Goal: Information Seeking & Learning: Find specific page/section

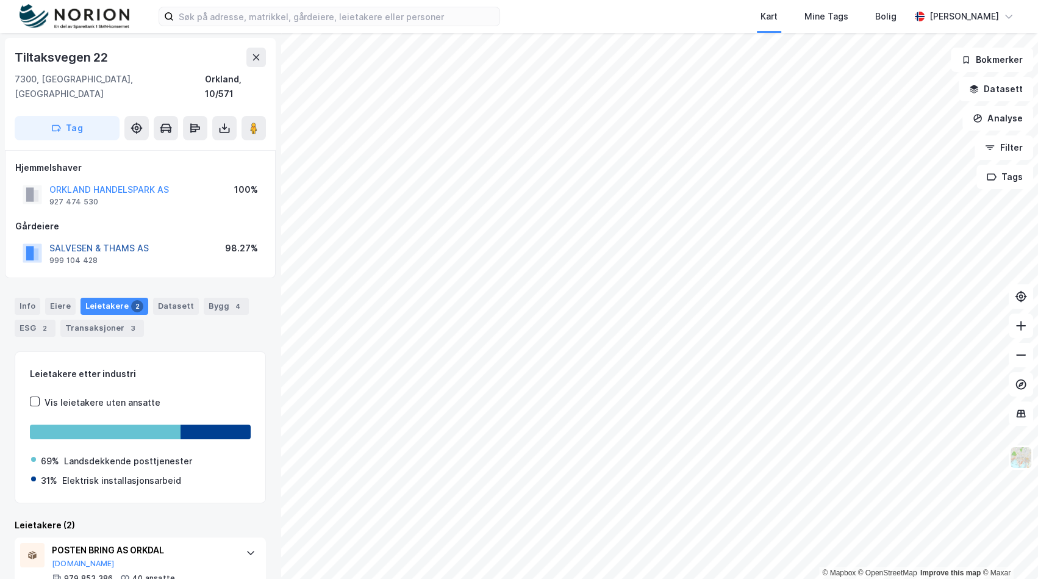
click at [0, 0] on button "SALVESEN & THAMS AS" at bounding box center [0, 0] width 0 height 0
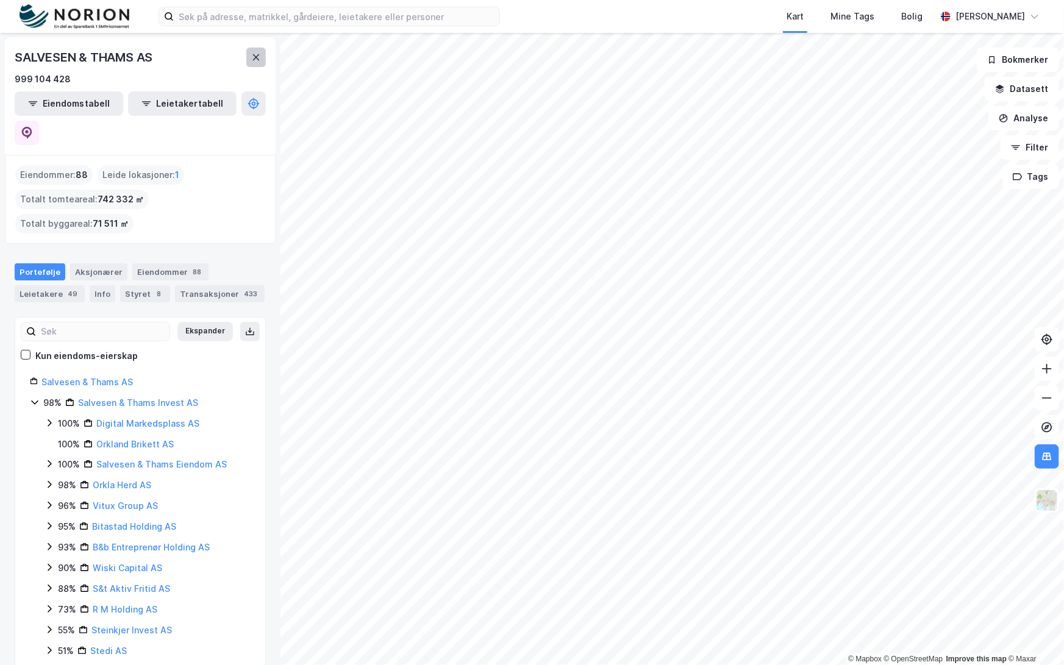
click at [248, 58] on button at bounding box center [256, 58] width 20 height 20
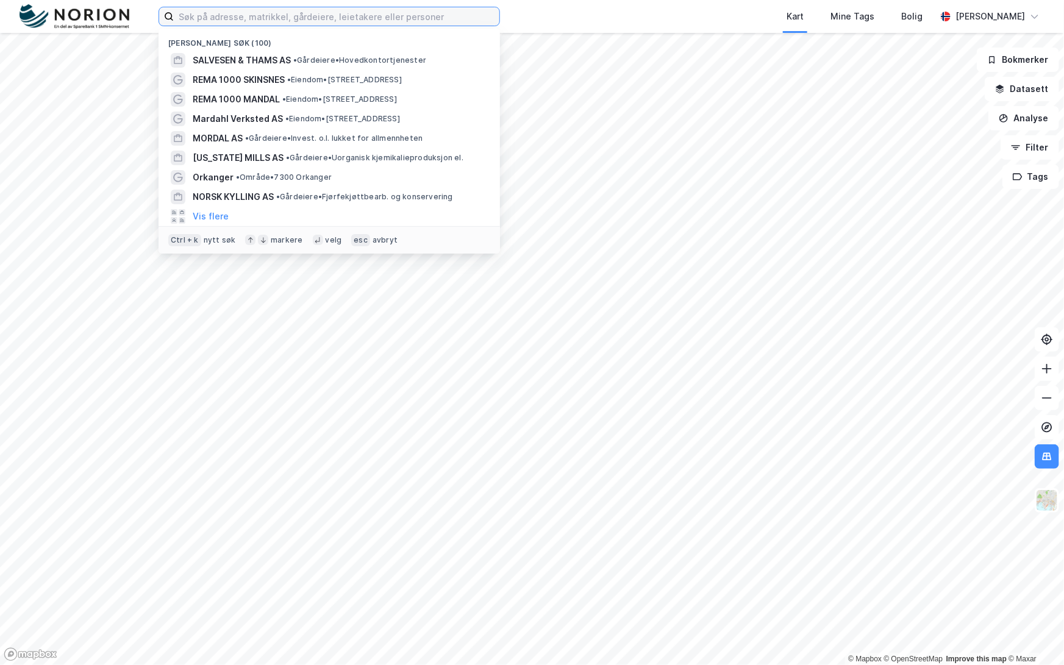
click at [270, 18] on input at bounding box center [337, 16] width 326 height 18
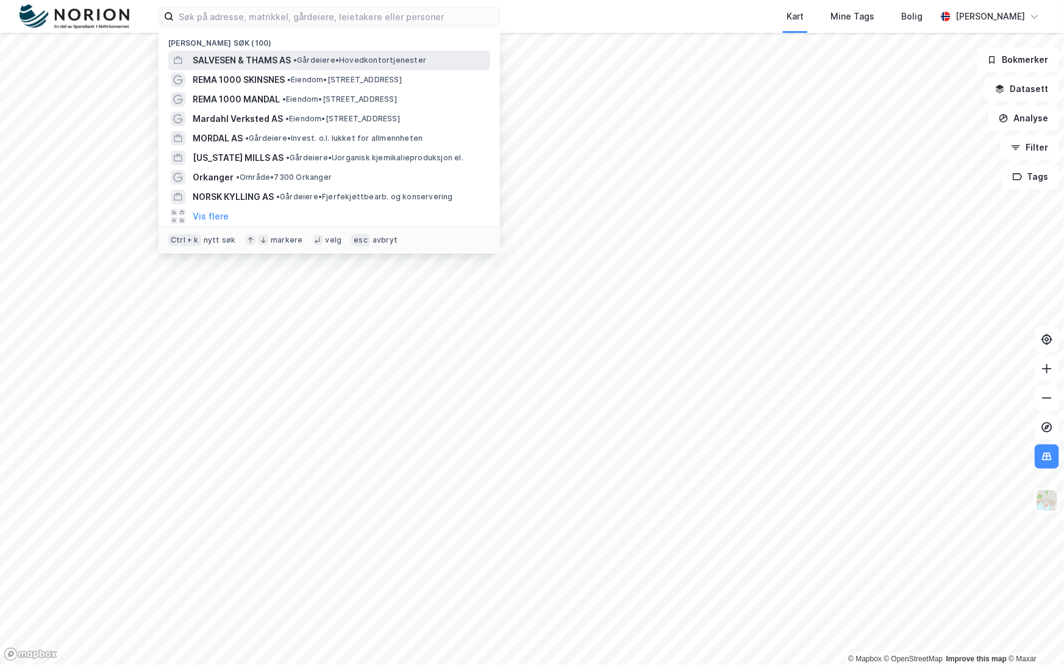
click at [267, 59] on span "SALVESEN & THAMS AS" at bounding box center [242, 60] width 98 height 15
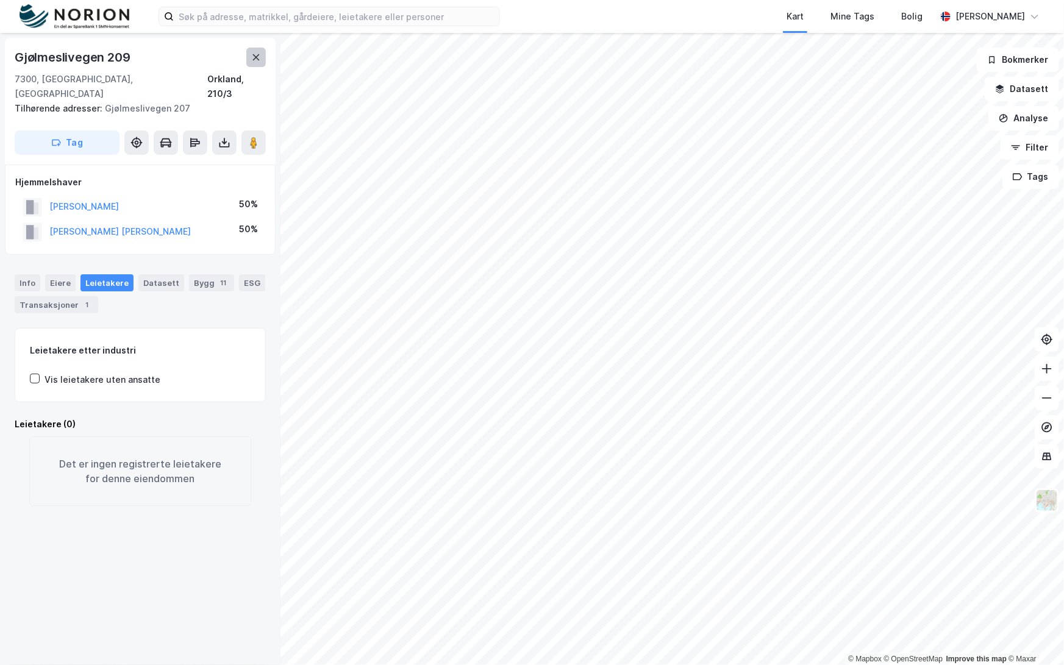
click at [256, 59] on icon at bounding box center [256, 57] width 10 height 10
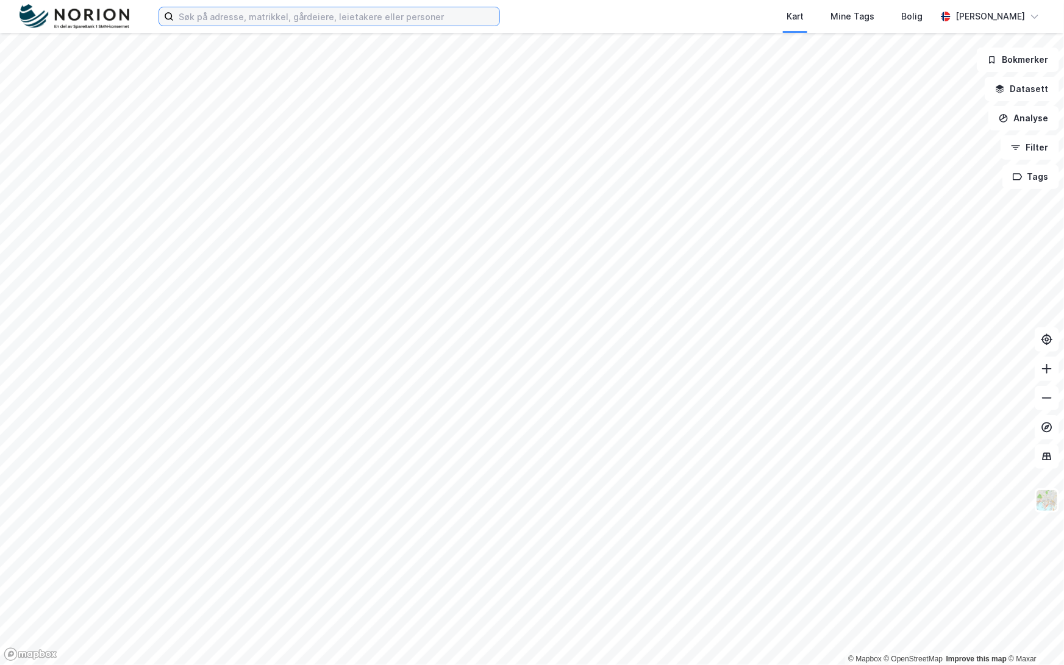
click at [456, 18] on input at bounding box center [337, 16] width 326 height 18
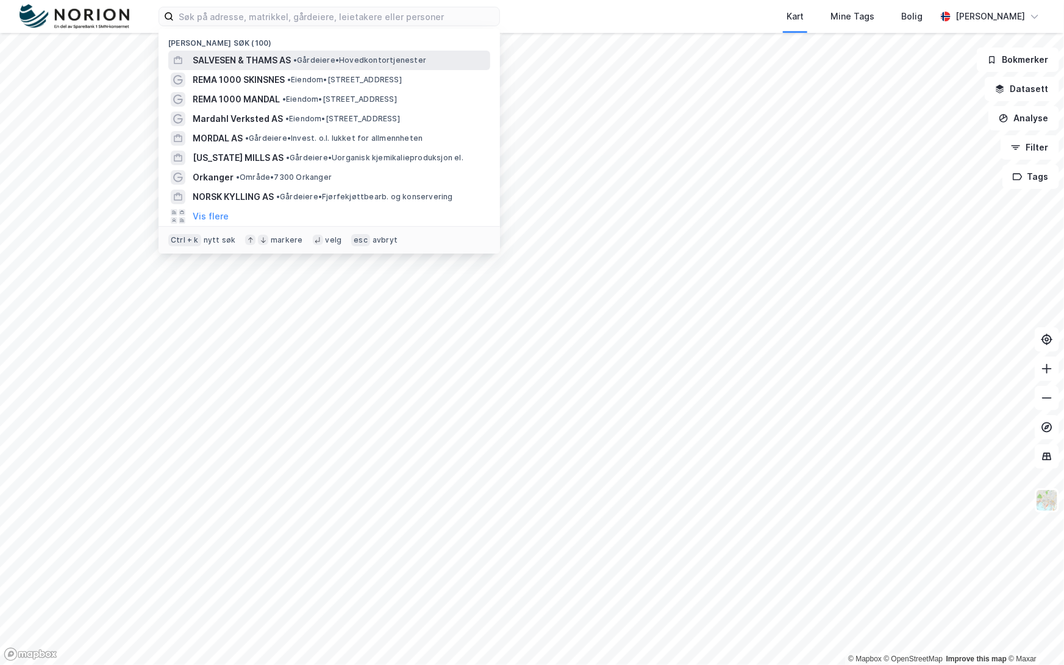
click at [218, 60] on span "SALVESEN & THAMS AS" at bounding box center [242, 60] width 98 height 15
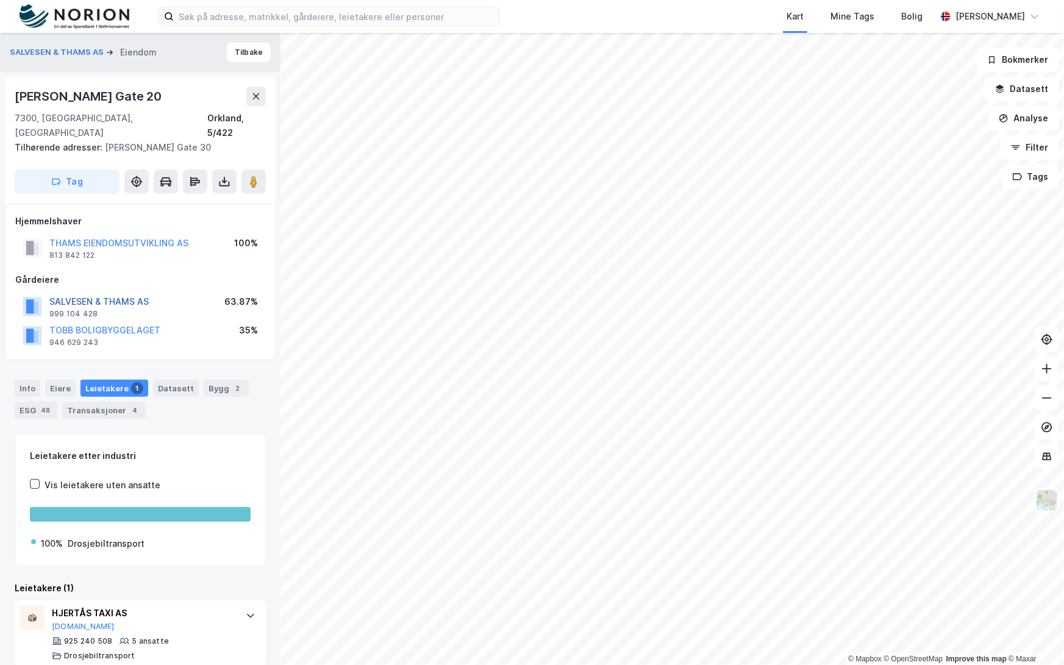
click at [0, 0] on button "SALVESEN & THAMS AS" at bounding box center [0, 0] width 0 height 0
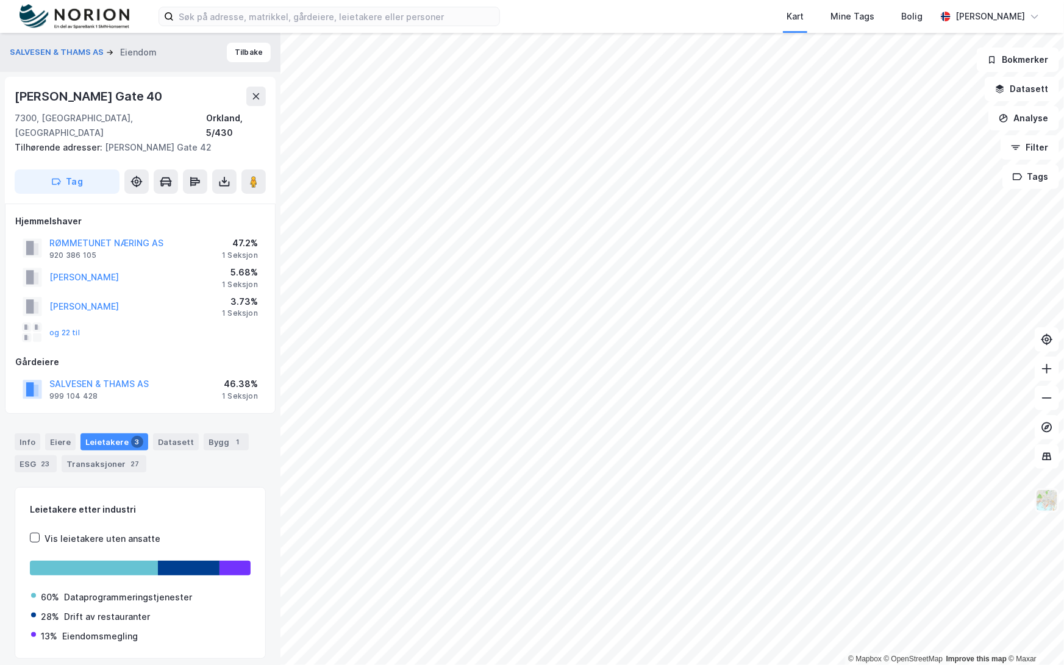
click at [1038, 504] on img at bounding box center [1047, 500] width 23 height 23
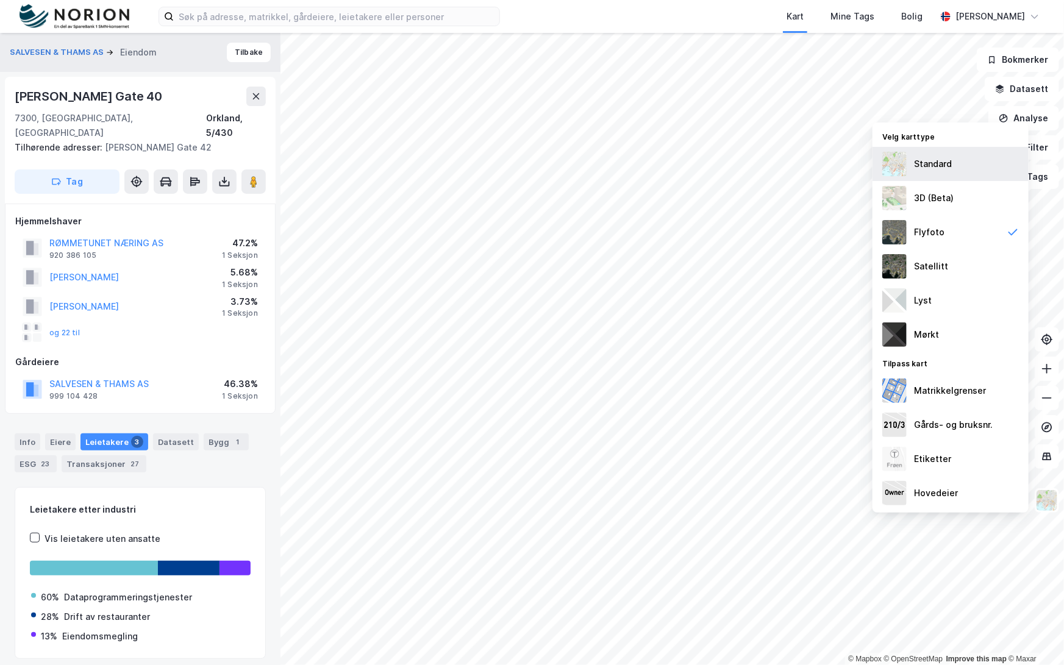
click at [955, 173] on div "Standard" at bounding box center [951, 164] width 156 height 34
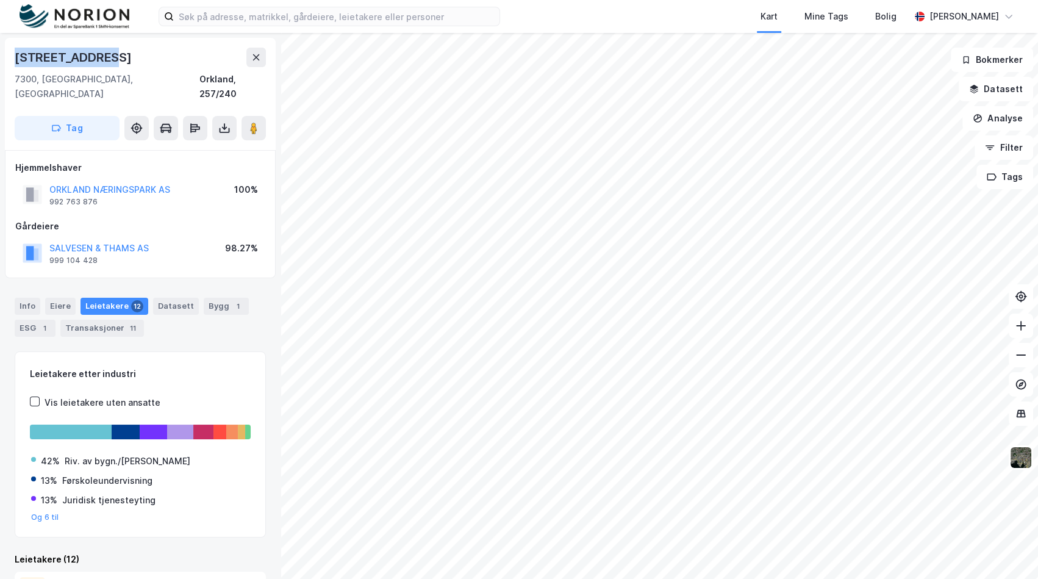
drag, startPoint x: 121, startPoint y: 54, endPoint x: -2, endPoint y: 52, distance: 123.8
click at [0, 52] on html "Kart Mine Tags Bolig [PERSON_NAME] © Mapbox © OpenStreetMap Improve this map © …" at bounding box center [519, 289] width 1038 height 579
copy div "[STREET_ADDRESS]"
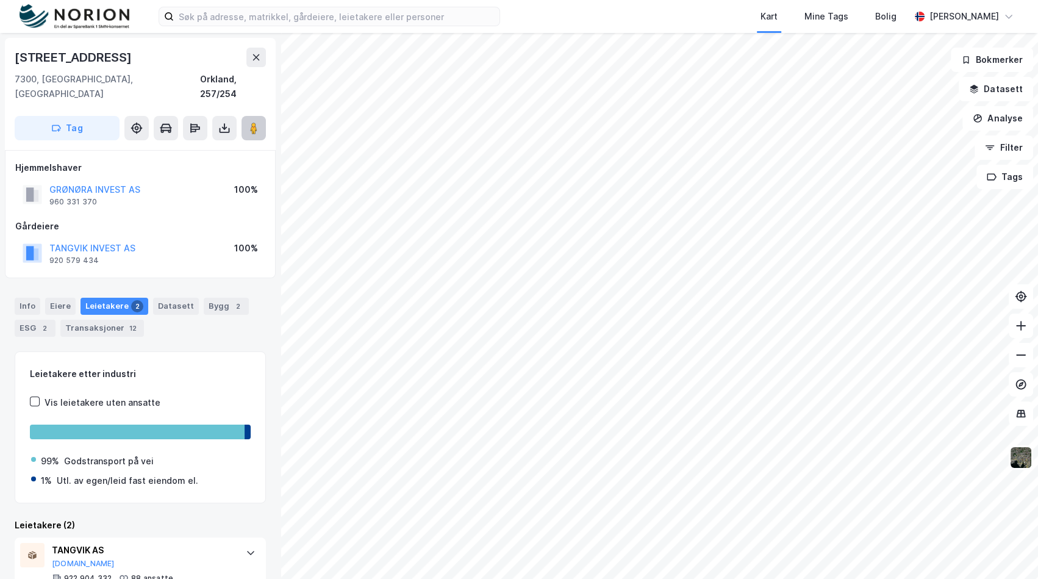
click at [254, 122] on image at bounding box center [253, 128] width 7 height 12
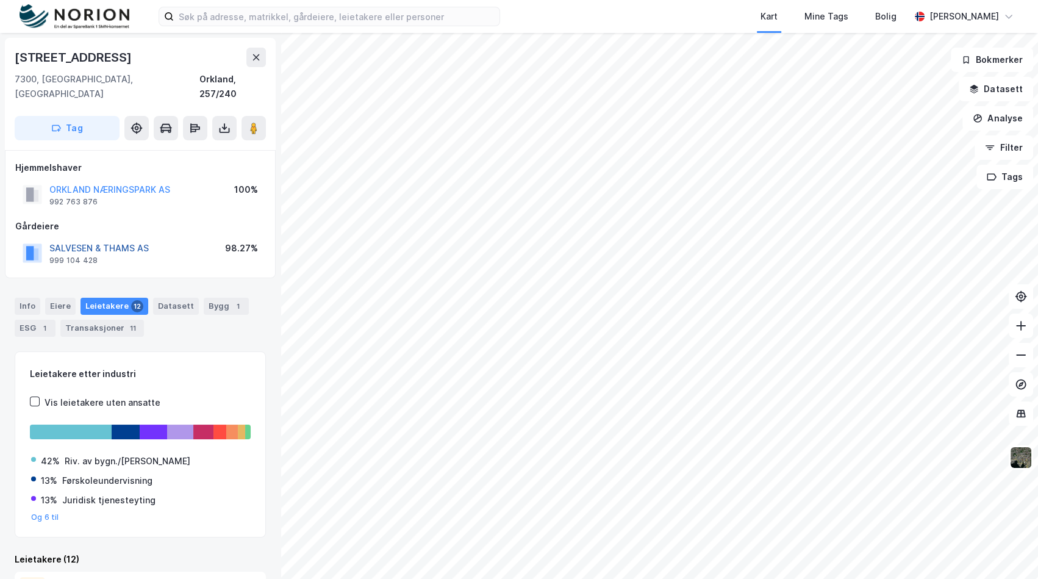
click at [0, 0] on button "SALVESEN & THAMS AS" at bounding box center [0, 0] width 0 height 0
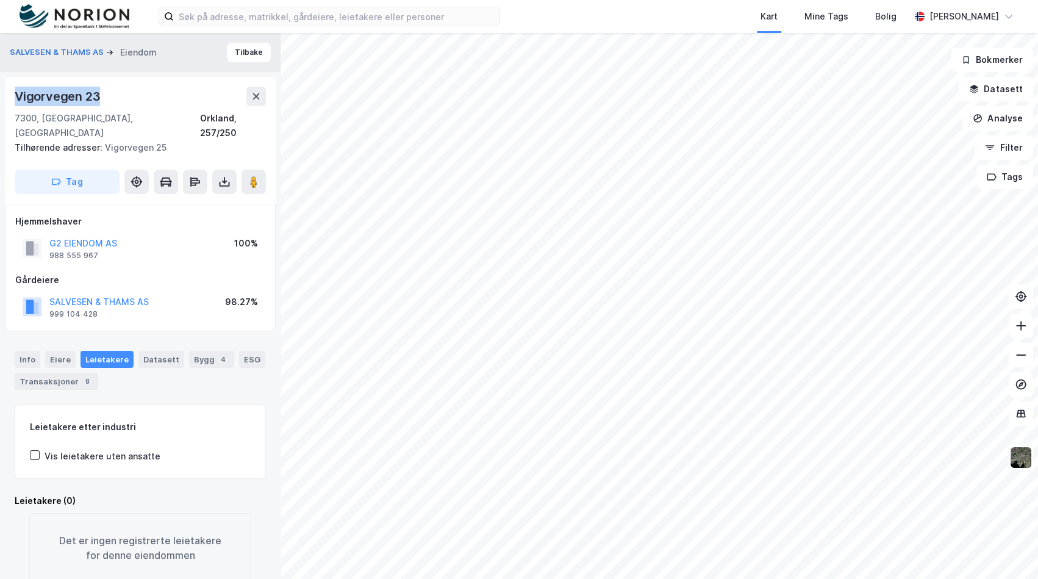
drag, startPoint x: 41, startPoint y: 98, endPoint x: 18, endPoint y: 96, distance: 23.2
click at [18, 96] on div "Vigorvegen 23" at bounding box center [140, 97] width 251 height 20
copy div "Vigorvegen 23"
click at [252, 170] on button at bounding box center [254, 182] width 24 height 24
click at [258, 176] on icon at bounding box center [254, 182] width 12 height 12
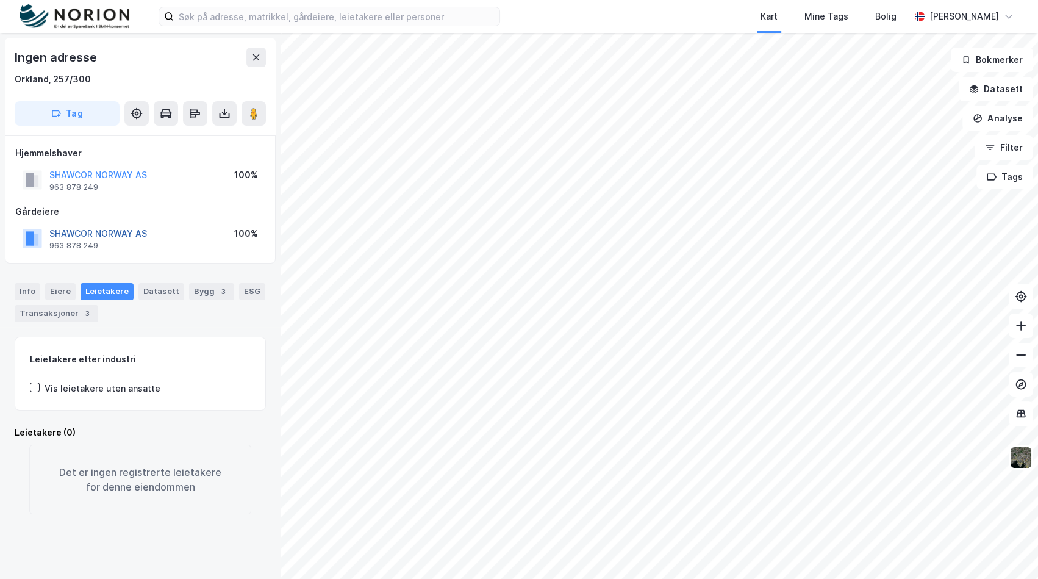
click at [0, 0] on button "SHAWCOR NORWAY AS" at bounding box center [0, 0] width 0 height 0
click at [278, 15] on input at bounding box center [337, 16] width 326 height 18
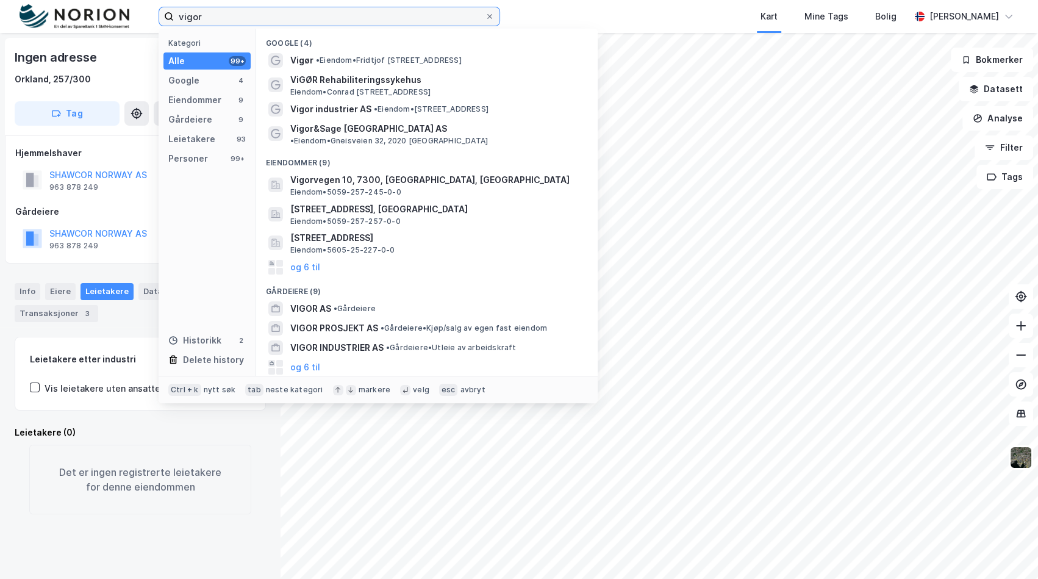
drag, startPoint x: 335, startPoint y: 15, endPoint x: 116, endPoint y: 23, distance: 219.7
click at [116, 23] on div "vigor Kategori Alle 99+ Google 4 Eiendommer 9 Gårdeiere 9 Leietakere 93 Persone…" at bounding box center [519, 16] width 1038 height 33
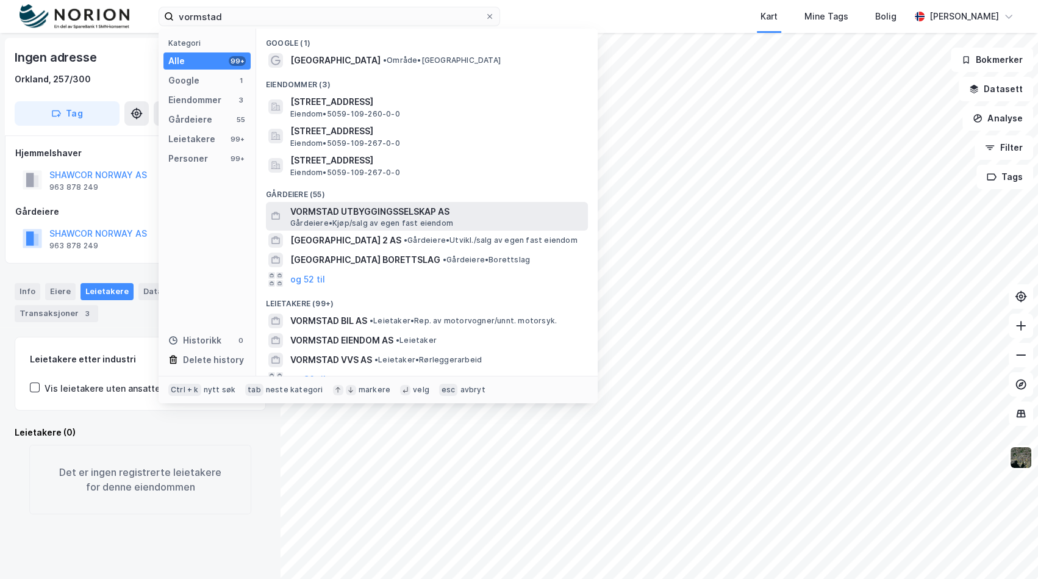
click at [486, 213] on span "VORMSTAD UTBYGGINGSSELSKAP AS" at bounding box center [436, 211] width 293 height 15
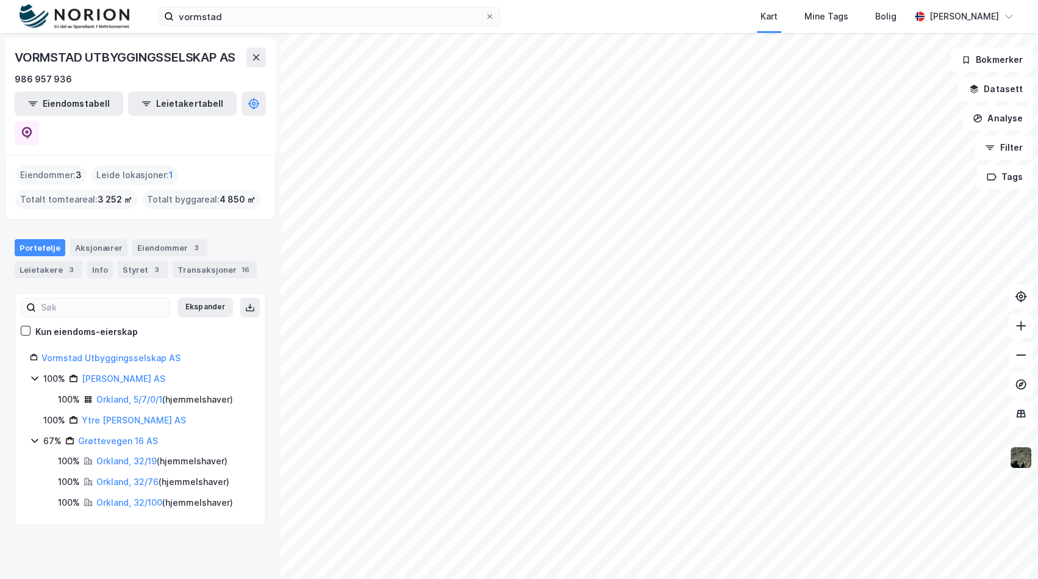
click at [260, 27] on div "vormstad Kart Mine Tags Bolig [PERSON_NAME]" at bounding box center [519, 16] width 1038 height 33
click at [262, 7] on input "vormstad" at bounding box center [329, 16] width 311 height 18
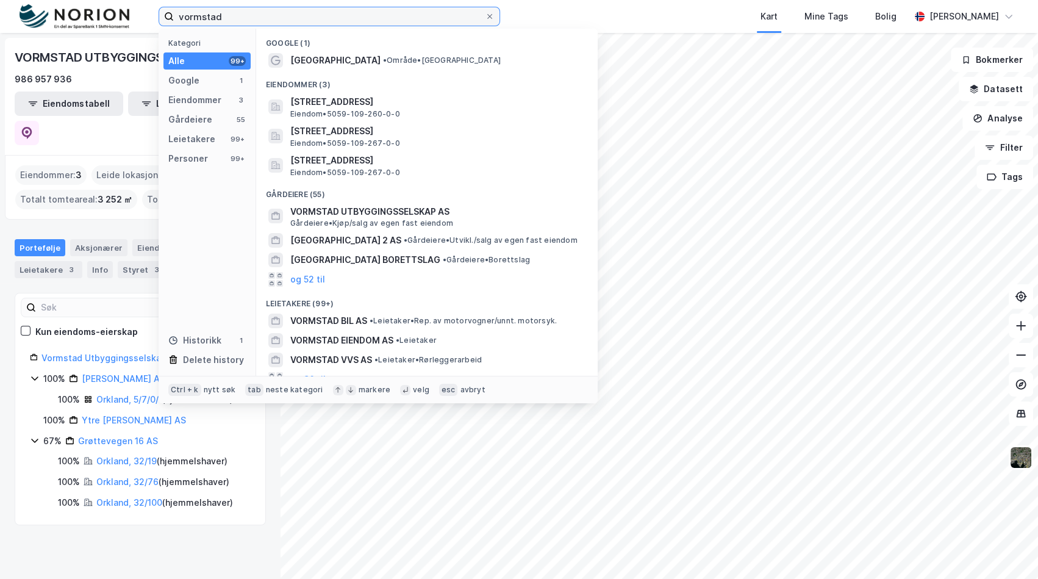
click at [262, 7] on input "vormstad" at bounding box center [329, 16] width 311 height 18
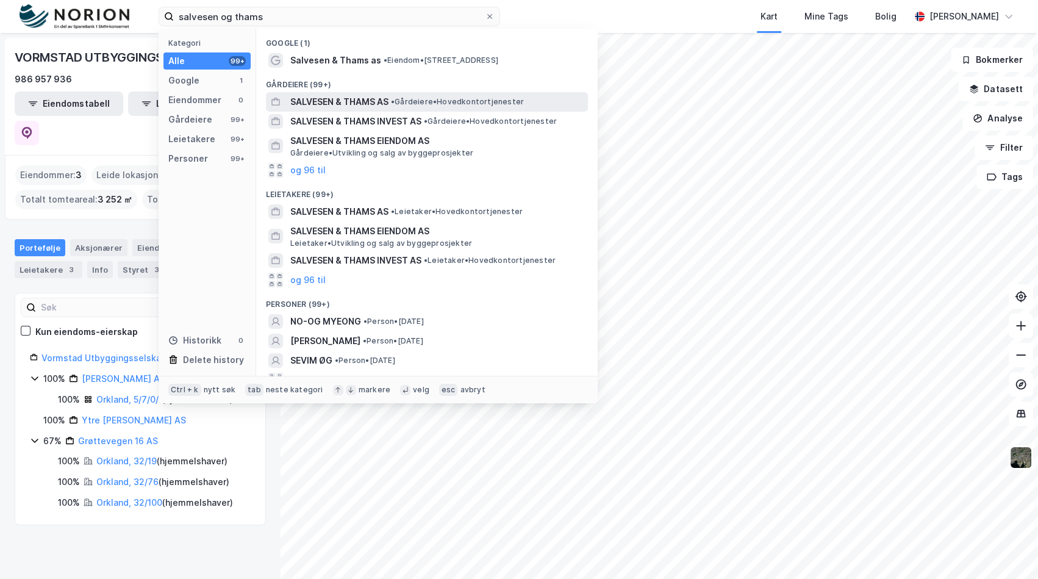
click at [364, 104] on span "SALVESEN & THAMS AS" at bounding box center [339, 102] width 98 height 15
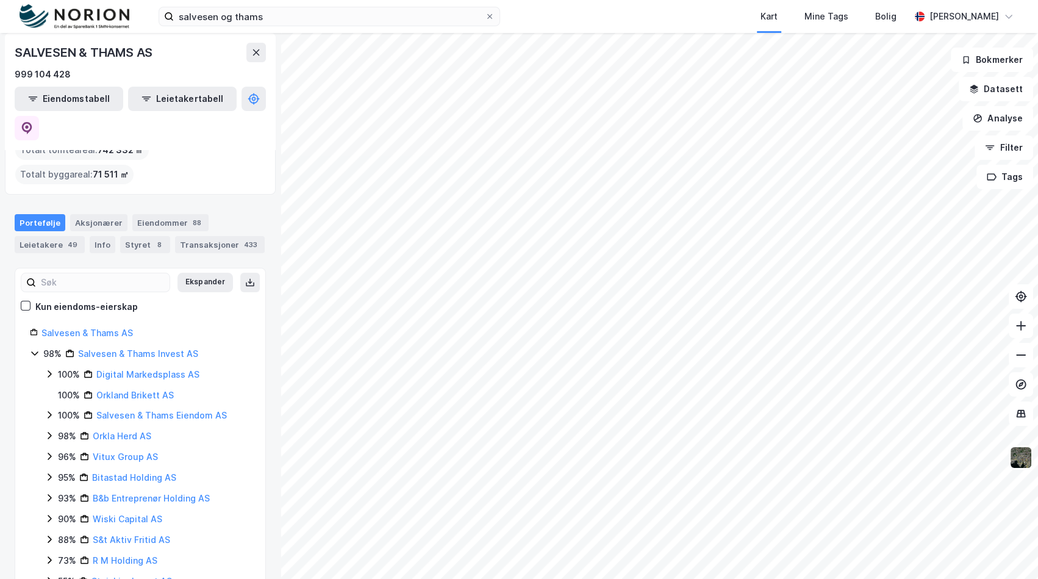
scroll to position [45, 0]
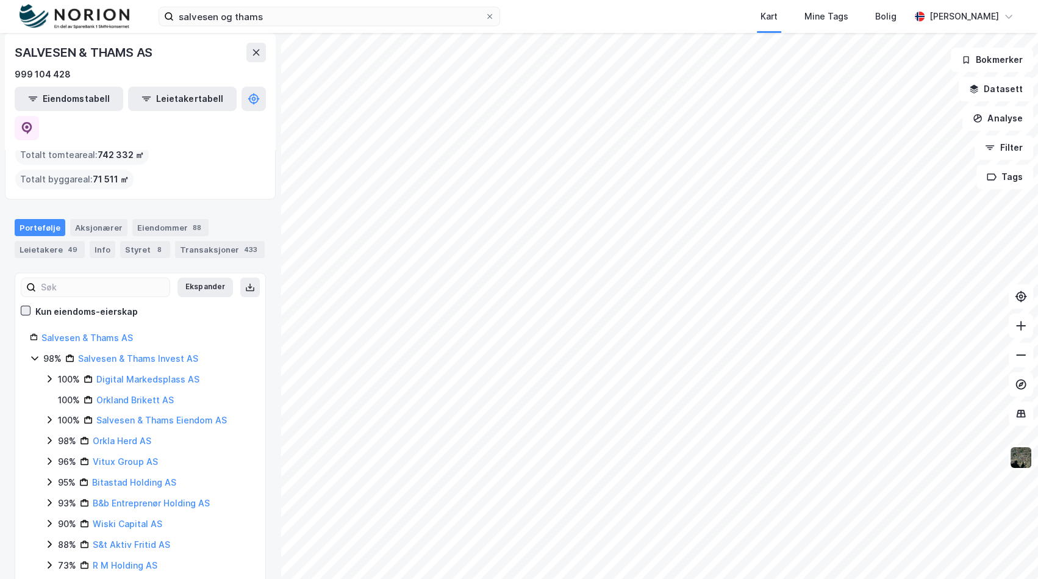
click at [26, 306] on icon at bounding box center [25, 310] width 9 height 9
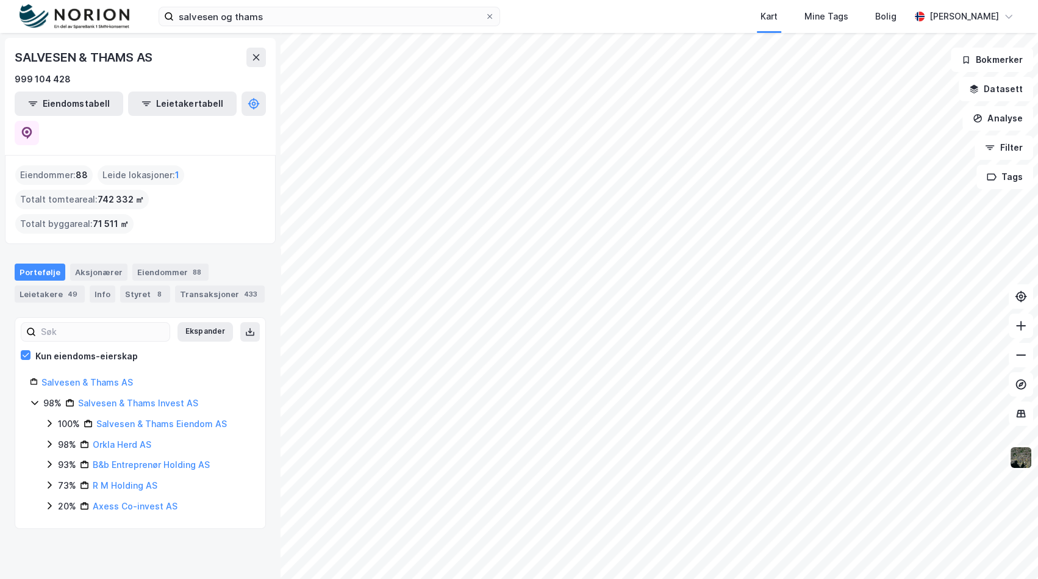
click at [52, 418] on icon at bounding box center [50, 423] width 10 height 10
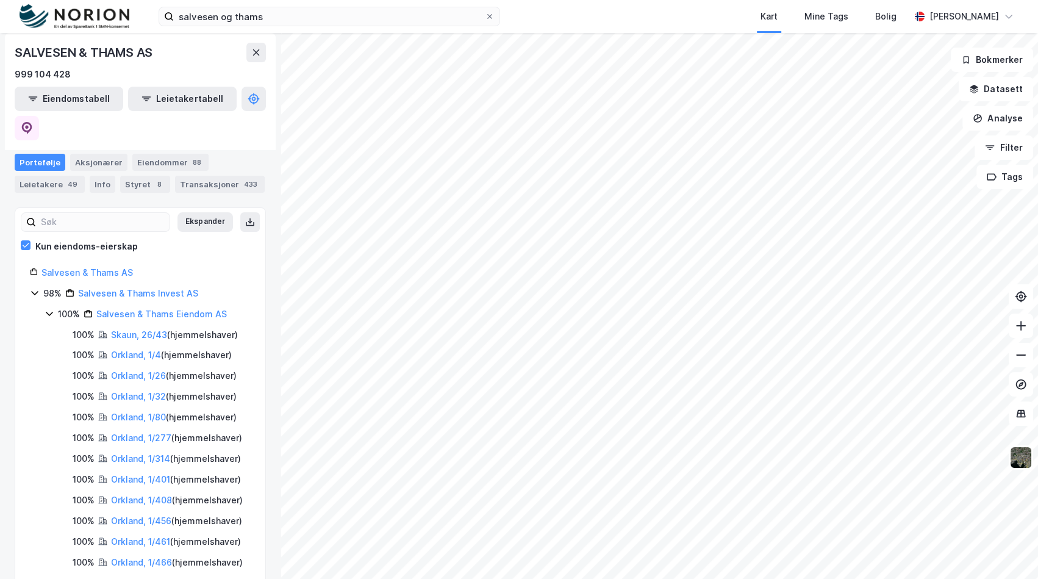
scroll to position [110, 0]
click at [50, 308] on icon at bounding box center [50, 313] width 10 height 10
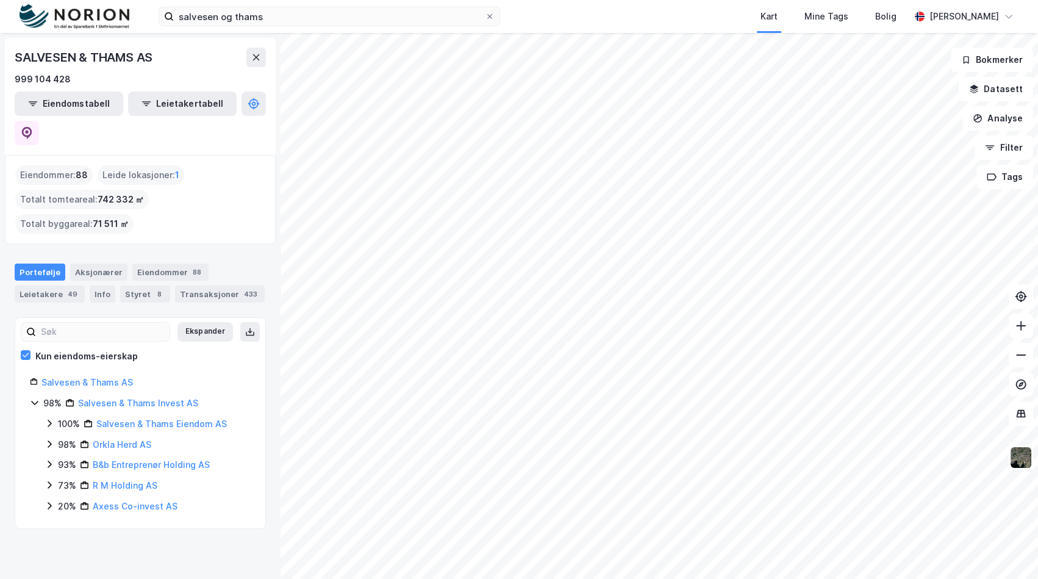
scroll to position [0, 0]
click at [135, 398] on link "Salvesen & Thams Invest AS" at bounding box center [138, 403] width 120 height 10
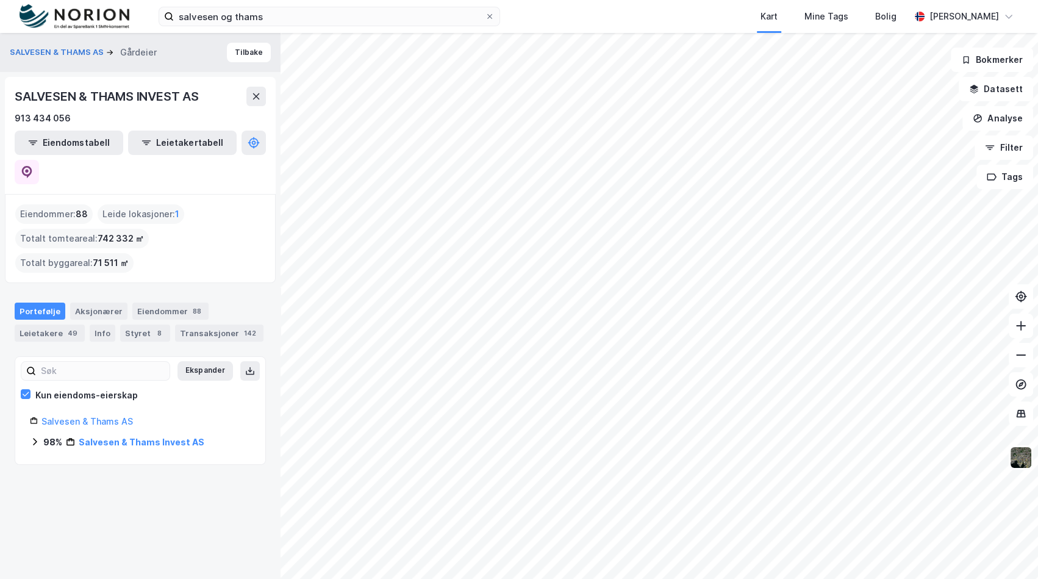
click at [36, 437] on icon at bounding box center [35, 442] width 10 height 10
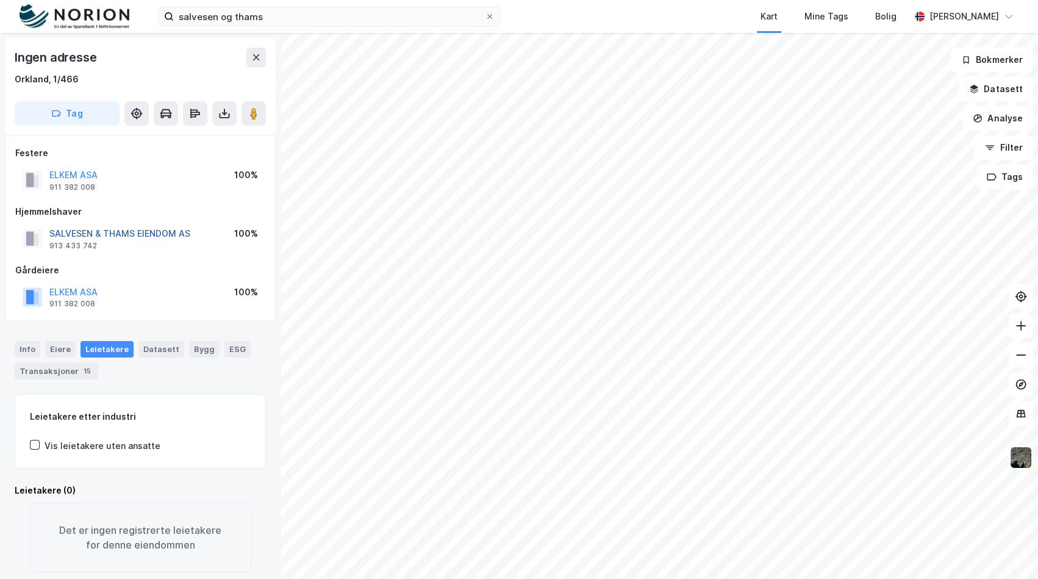
click at [0, 0] on button "SALVESEN & THAMS EIENDOM AS" at bounding box center [0, 0] width 0 height 0
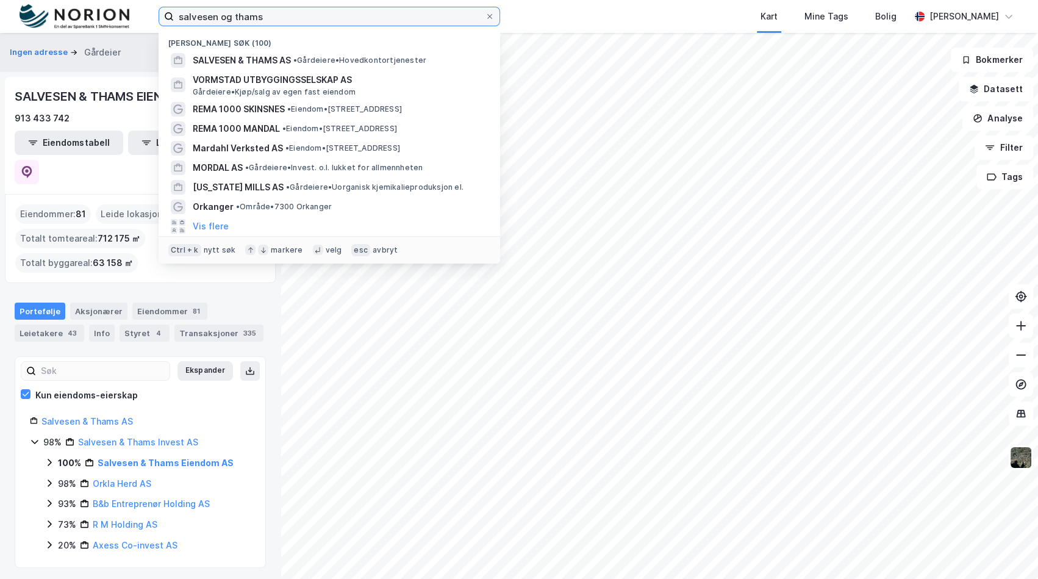
drag, startPoint x: 267, startPoint y: 12, endPoint x: 137, endPoint y: 21, distance: 129.6
click at [137, 21] on div "salvesen og thams Nylige søk (100) SALVESEN & THAMS AS • Gårdeiere • Hovedkonto…" at bounding box center [519, 16] width 1038 height 33
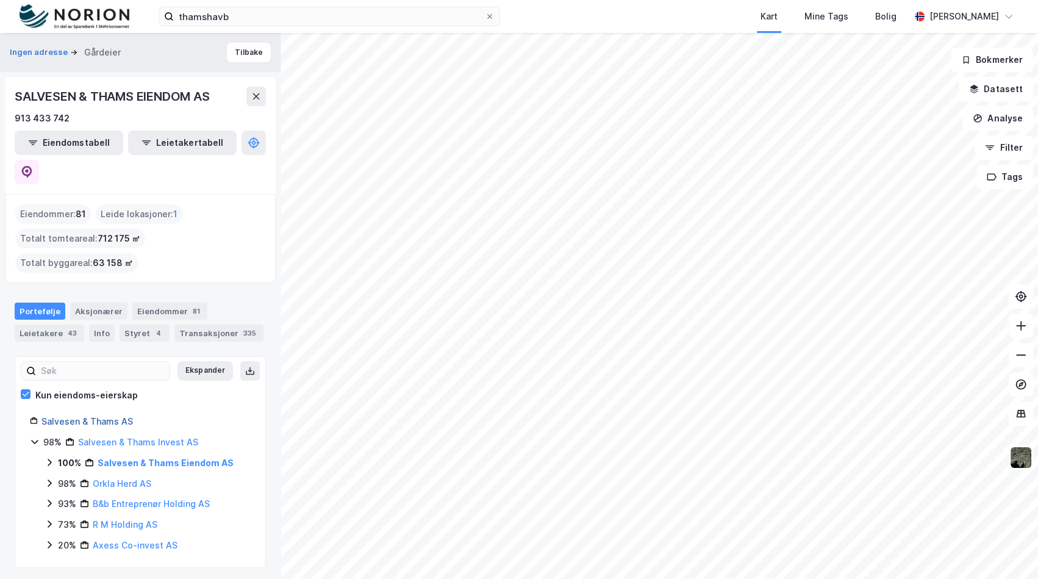
click at [96, 416] on link "Salvesen & Thams AS" at bounding box center [86, 421] width 91 height 10
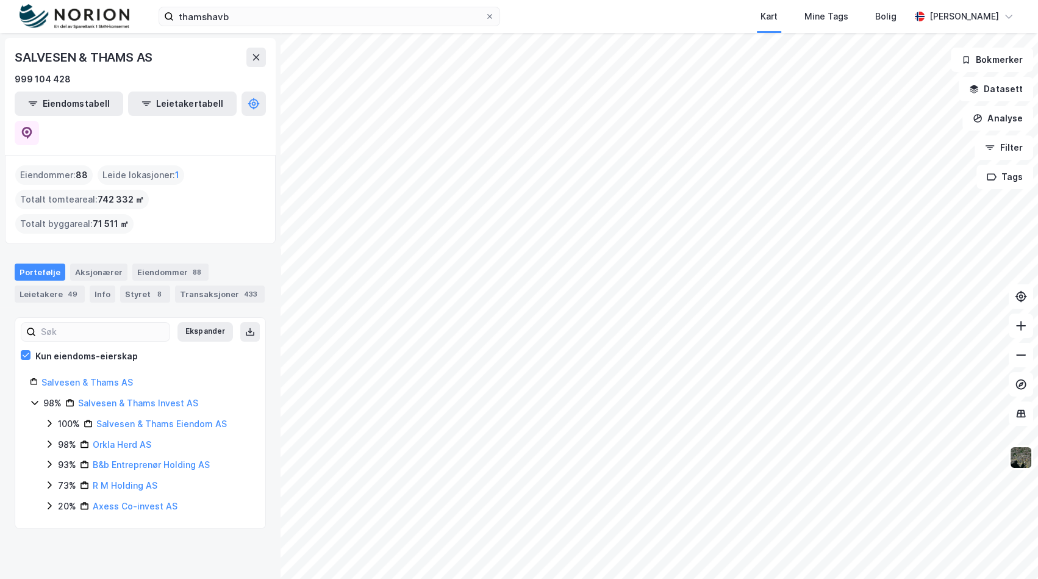
click at [608, 18] on div "thamshavb Kart Mine Tags Bolig [PERSON_NAME] © Mapbox © OpenStreetMap Improve t…" at bounding box center [519, 289] width 1038 height 579
click at [681, 12] on div "thamshavb Kart Mine Tags Bolig [PERSON_NAME] © Mapbox © OpenStreetMap Improve t…" at bounding box center [519, 289] width 1038 height 579
click at [639, 24] on div "thamshavb Kart Mine Tags Bolig [PERSON_NAME] © Mapbox © OpenStreetMap Improve t…" at bounding box center [519, 289] width 1038 height 579
click at [96, 377] on link "Salvesen & Thams AS" at bounding box center [86, 382] width 91 height 10
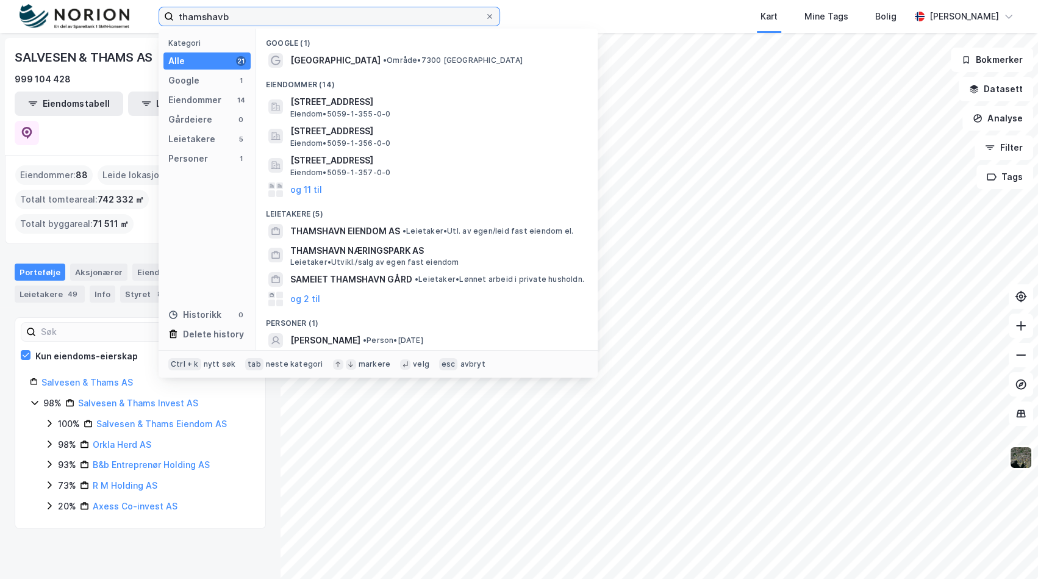
click at [289, 24] on input "thamshavb" at bounding box center [329, 16] width 311 height 18
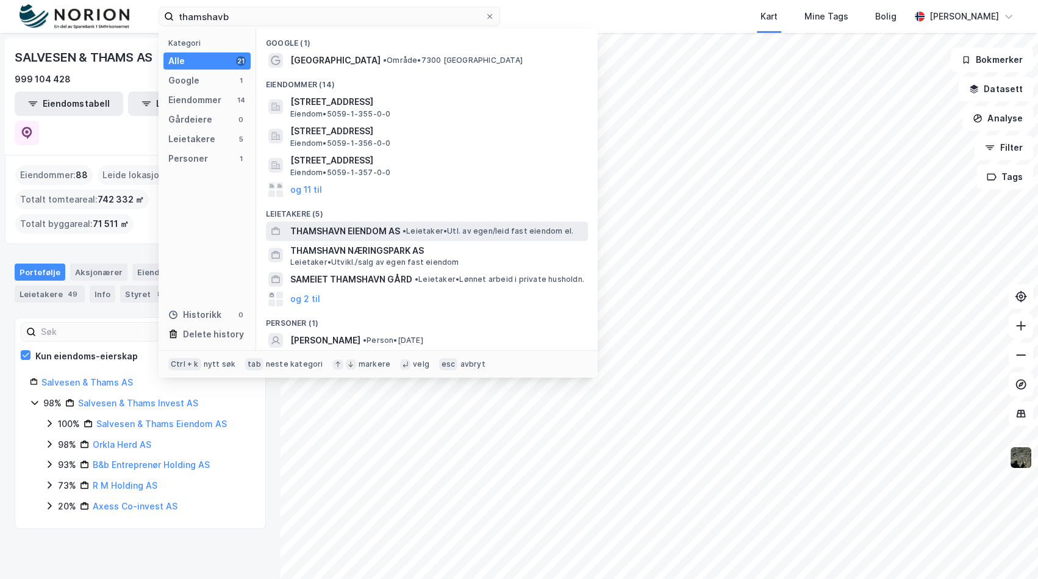
click at [354, 226] on span "THAMSHAVN EIENDOM AS" at bounding box center [345, 231] width 110 height 15
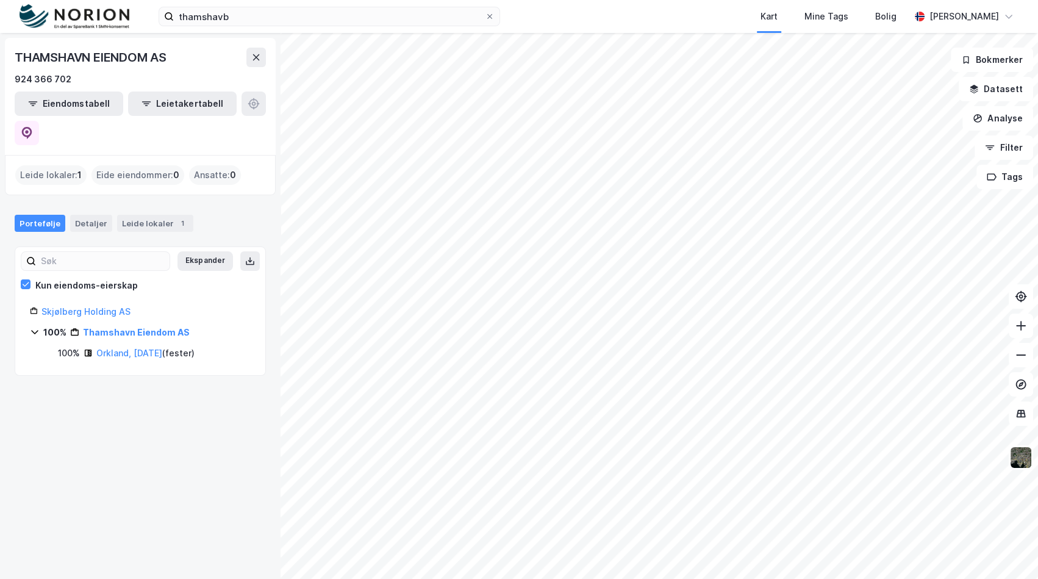
click at [278, 5] on div "thamshavb Kart Mine Tags Bolig [PERSON_NAME]" at bounding box center [519, 16] width 1038 height 33
click at [268, 21] on input "thamshavb" at bounding box center [329, 16] width 311 height 18
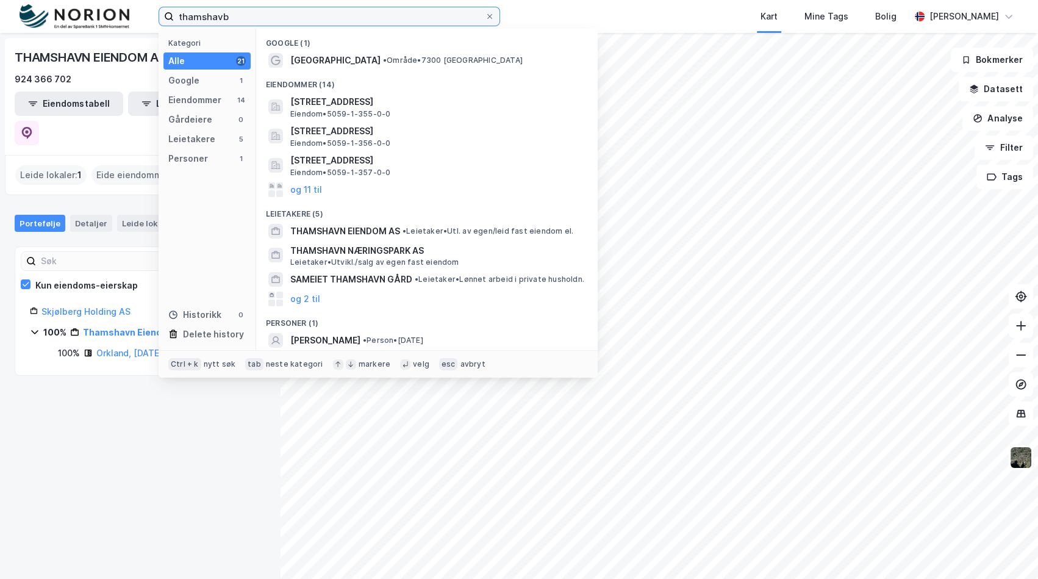
click at [268, 21] on input "thamshavb" at bounding box center [329, 16] width 311 height 18
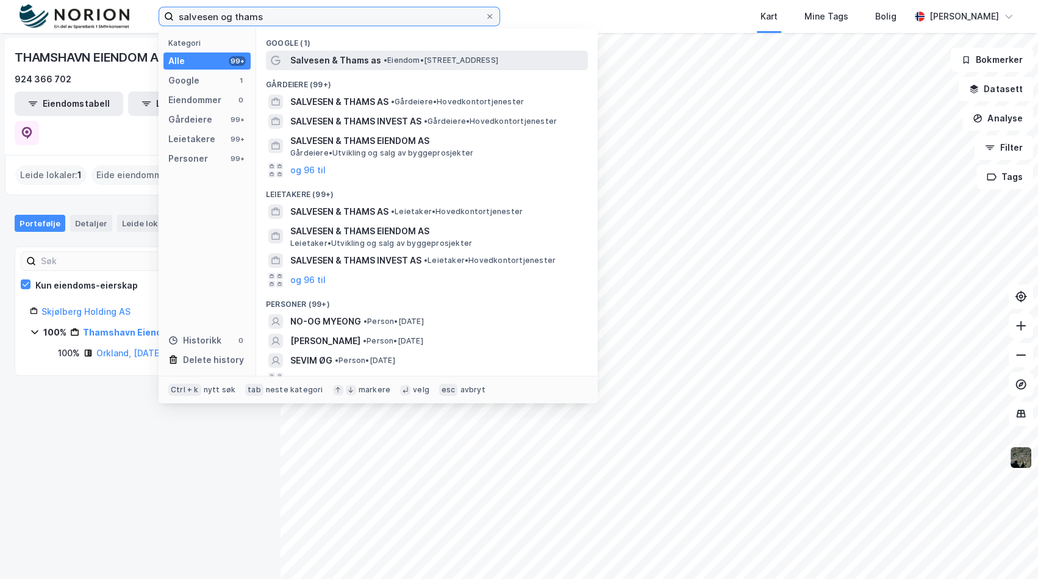
type input "salvesen og thams"
click at [304, 56] on span "Salvesen & Thams as" at bounding box center [335, 60] width 91 height 15
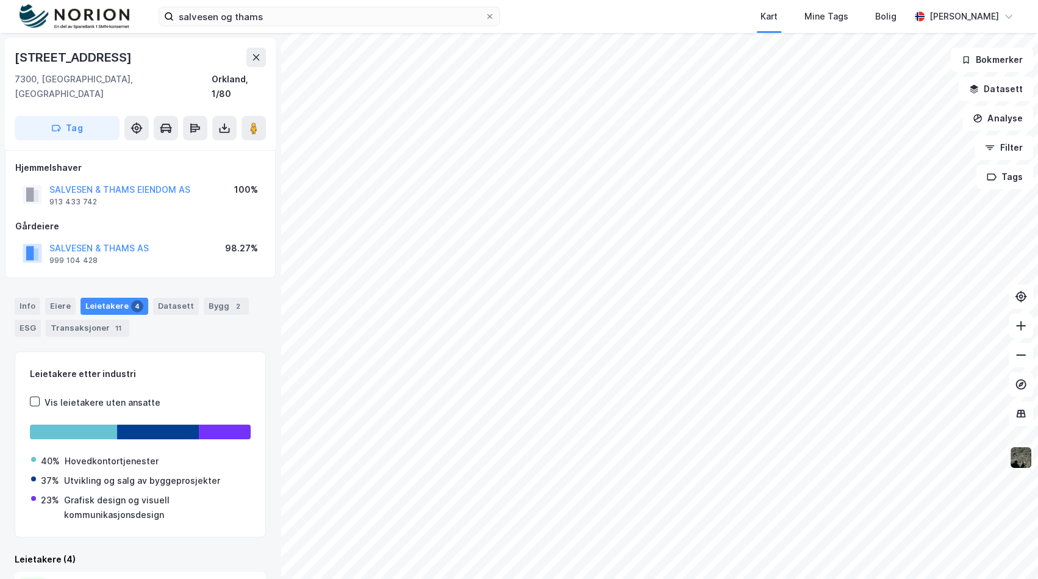
click at [107, 182] on div "SALVESEN & THAMS EIENDOM AS" at bounding box center [119, 189] width 141 height 15
click at [107, 238] on div "SALVESEN & THAMS AS 999 104 428 98.27%" at bounding box center [140, 252] width 250 height 29
click at [0, 0] on button "SALVESEN & THAMS AS" at bounding box center [0, 0] width 0 height 0
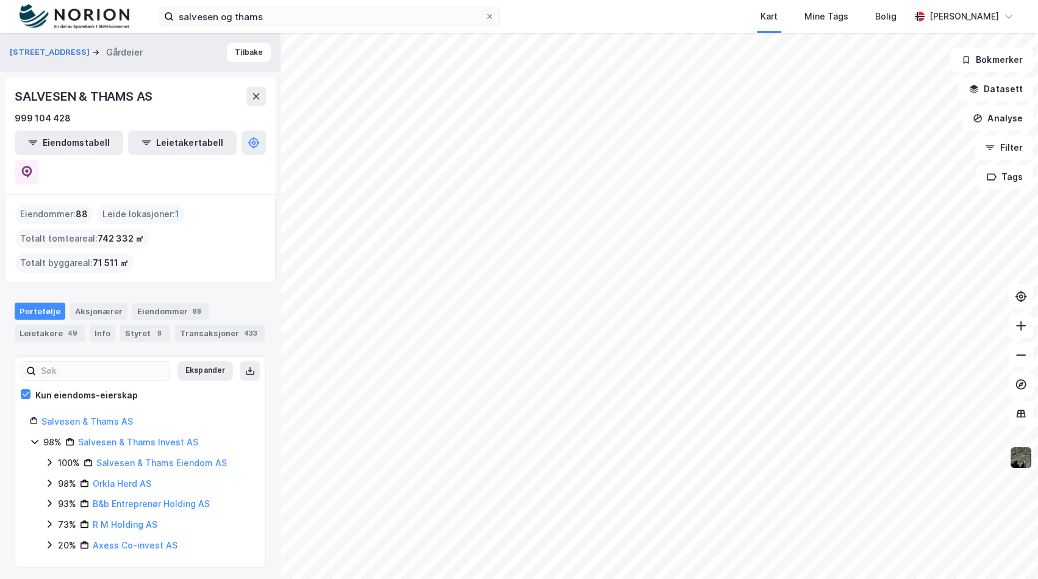
click at [1014, 459] on img at bounding box center [1020, 457] width 23 height 23
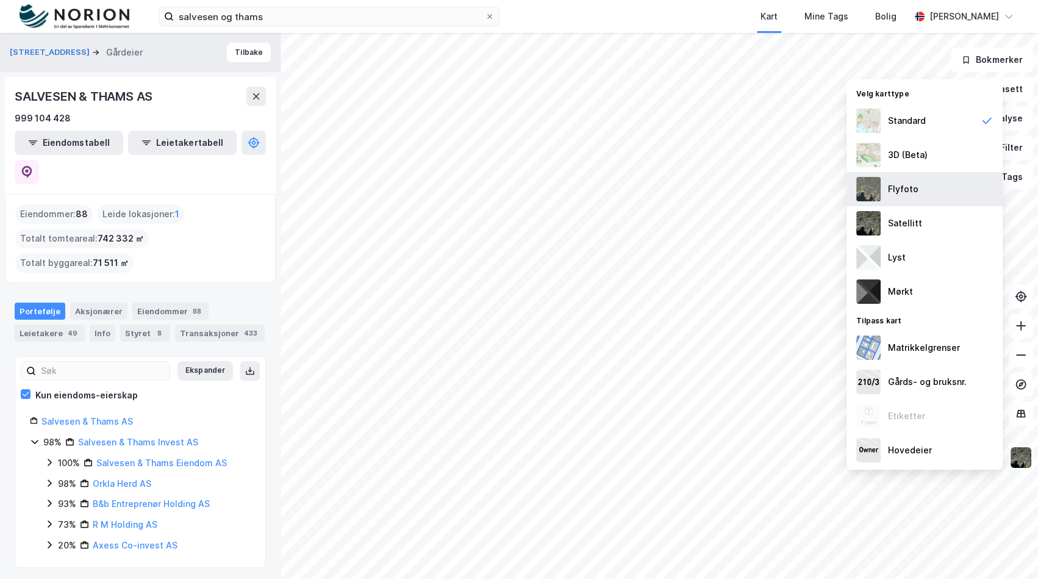
click at [936, 190] on div "Flyfoto" at bounding box center [925, 189] width 156 height 34
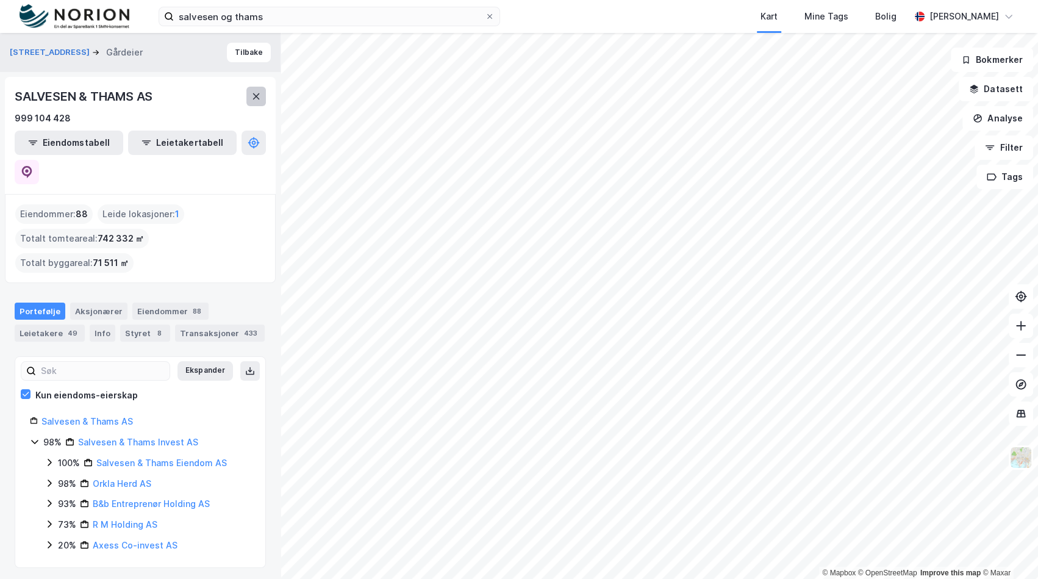
click at [254, 98] on icon at bounding box center [256, 96] width 10 height 10
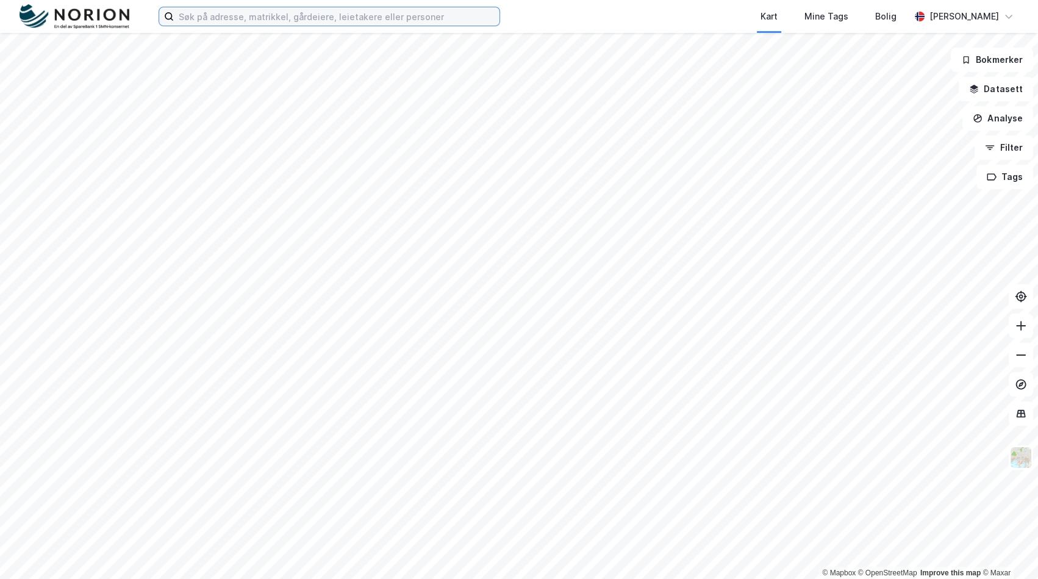
click at [354, 19] on input at bounding box center [337, 16] width 326 height 18
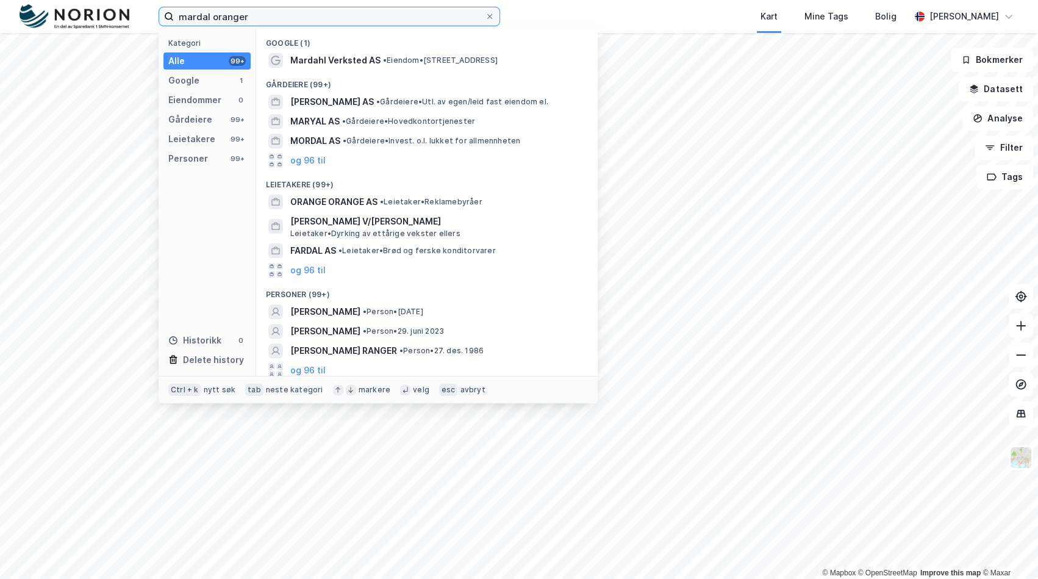
click at [220, 16] on input "mardal oranger" at bounding box center [329, 16] width 311 height 18
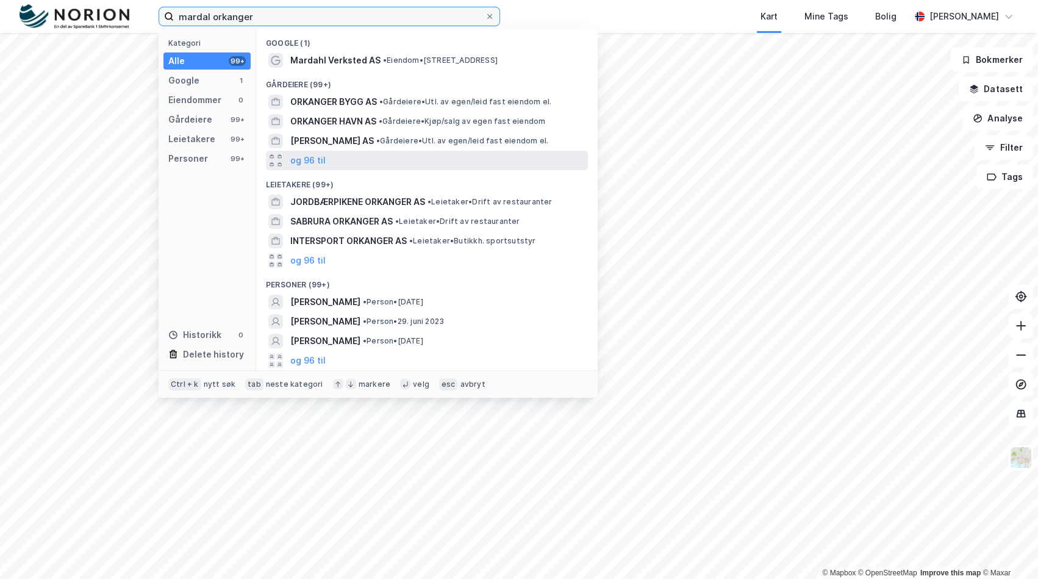
type input "mardal orkanger"
click at [426, 164] on div "og 96 til" at bounding box center [427, 161] width 322 height 20
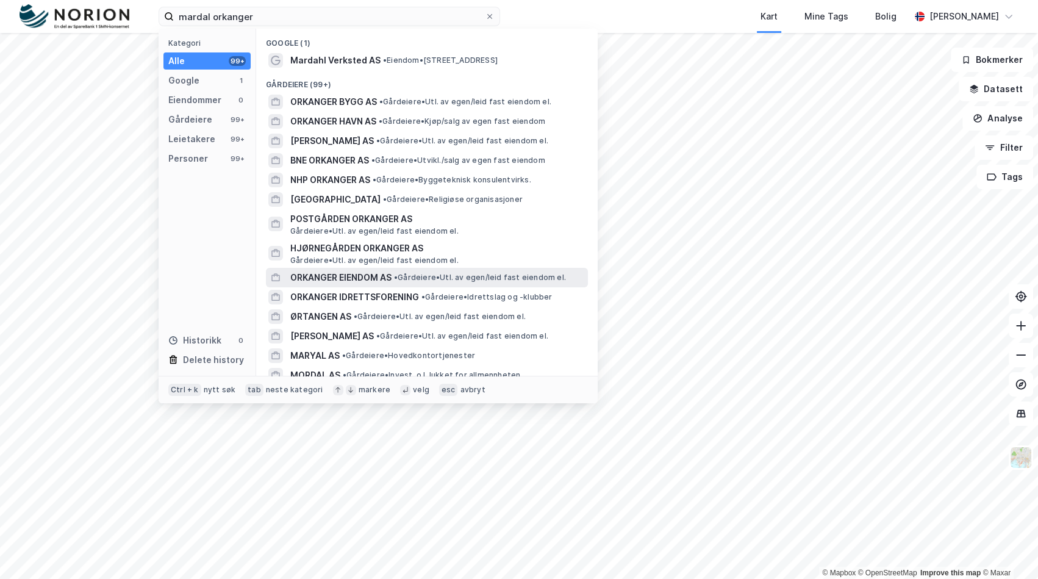
click at [379, 280] on span "ORKANGER EIENDOM AS" at bounding box center [340, 277] width 101 height 15
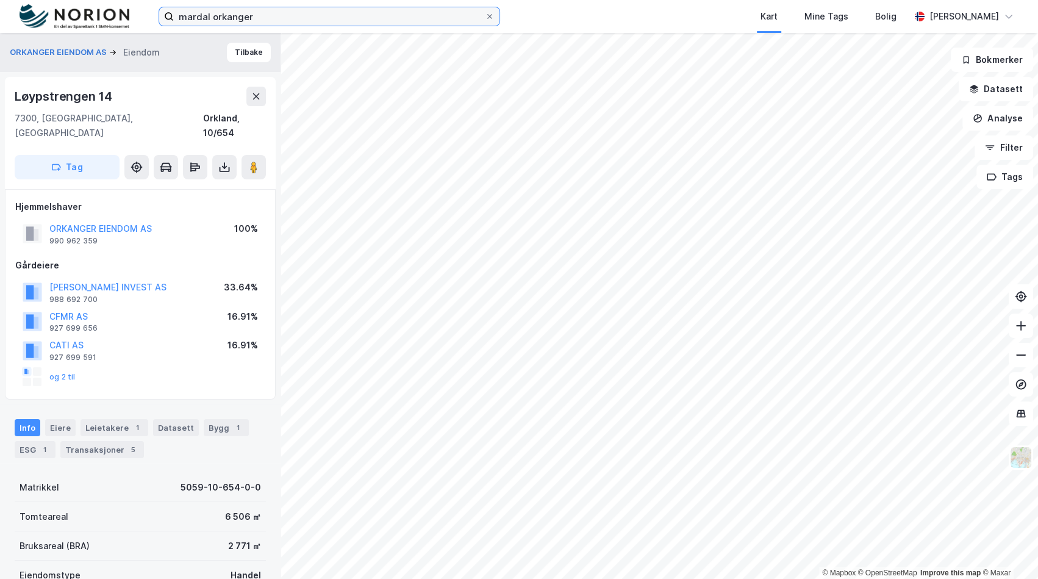
click at [311, 24] on input "mardal orkanger" at bounding box center [329, 16] width 311 height 18
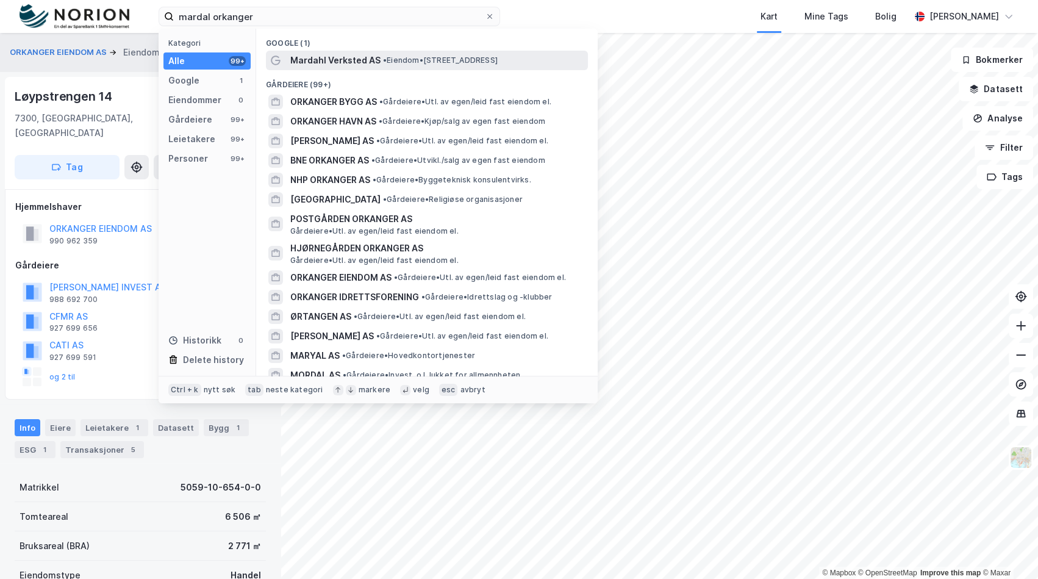
click at [401, 60] on span "• Eiendom • Vigorvegen 9, 7300 Orkanger" at bounding box center [440, 61] width 115 height 10
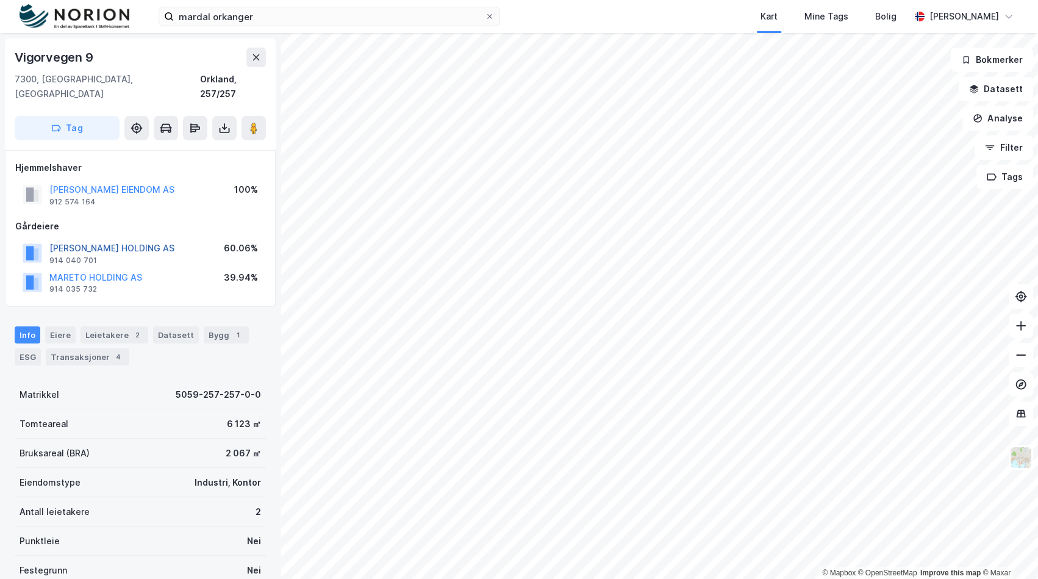
click at [0, 0] on button "[PERSON_NAME] HOLDING AS" at bounding box center [0, 0] width 0 height 0
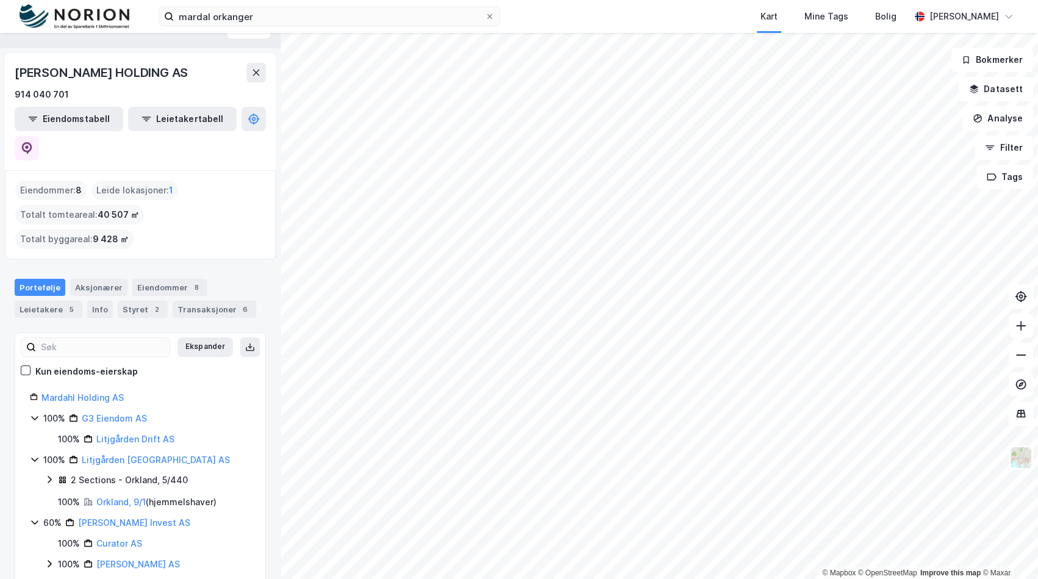
scroll to position [34, 0]
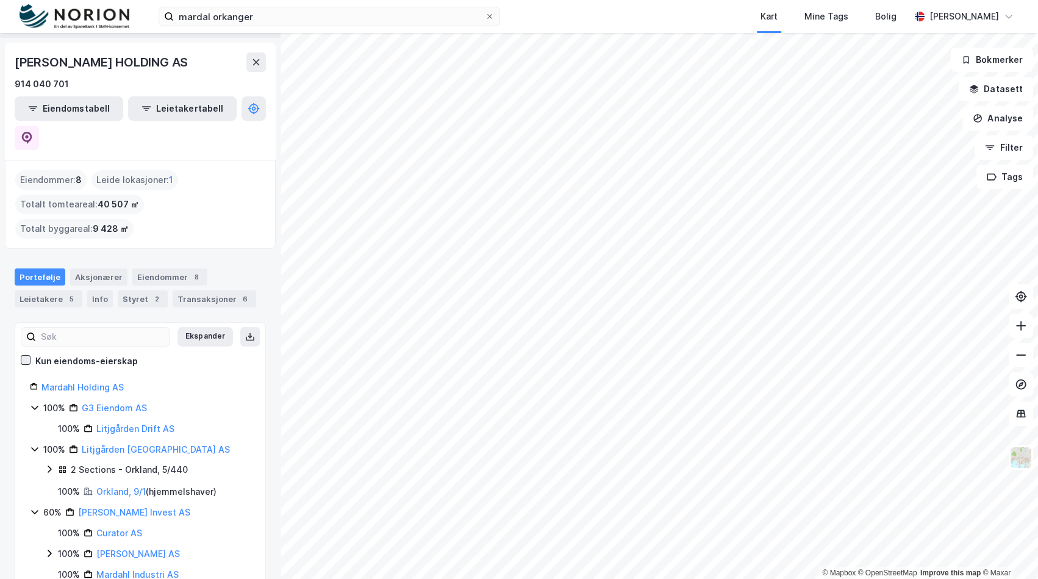
click at [23, 356] on icon at bounding box center [25, 360] width 9 height 9
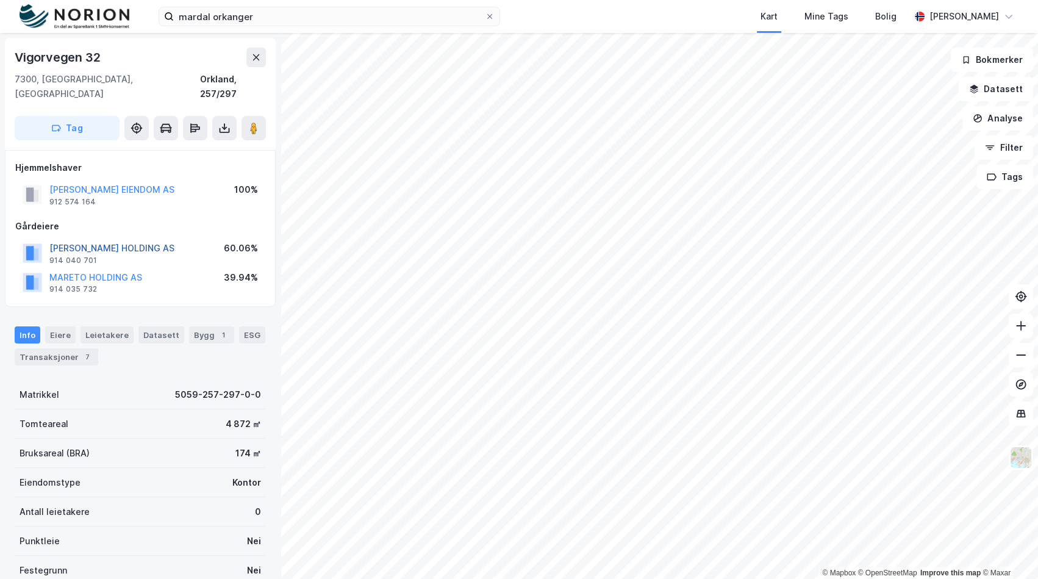
click at [0, 0] on button "[PERSON_NAME] HOLDING AS" at bounding box center [0, 0] width 0 height 0
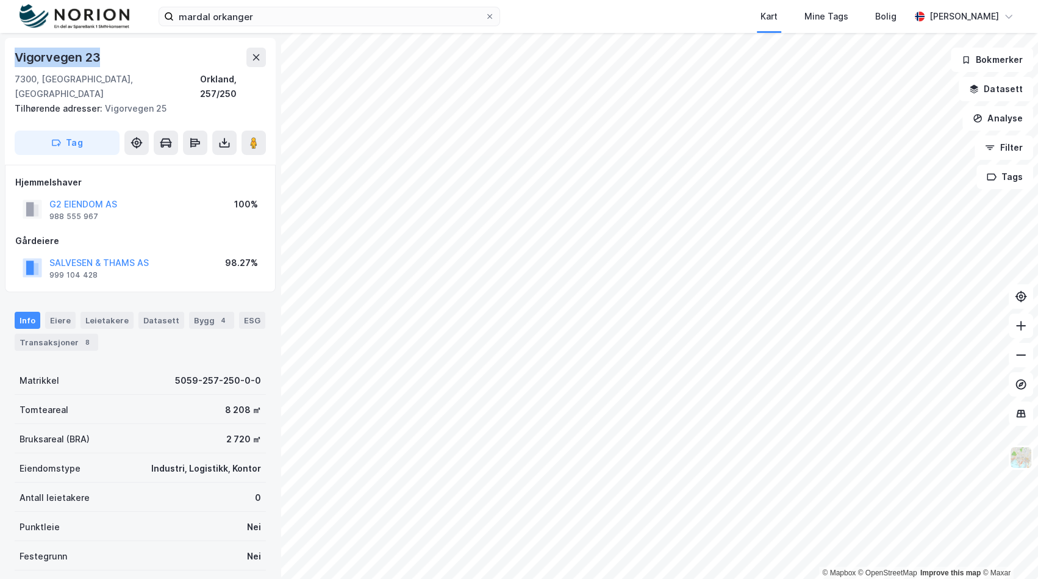
drag, startPoint x: 101, startPoint y: 57, endPoint x: 7, endPoint y: 61, distance: 94.6
click at [7, 61] on div "Vigorvegen 23 7300, Orkanger, Trøndelag Orkland, 257/250 Tilhørende adresser: V…" at bounding box center [140, 101] width 271 height 127
copy div "Vigorvegen 23"
